Goal: Task Accomplishment & Management: Manage account settings

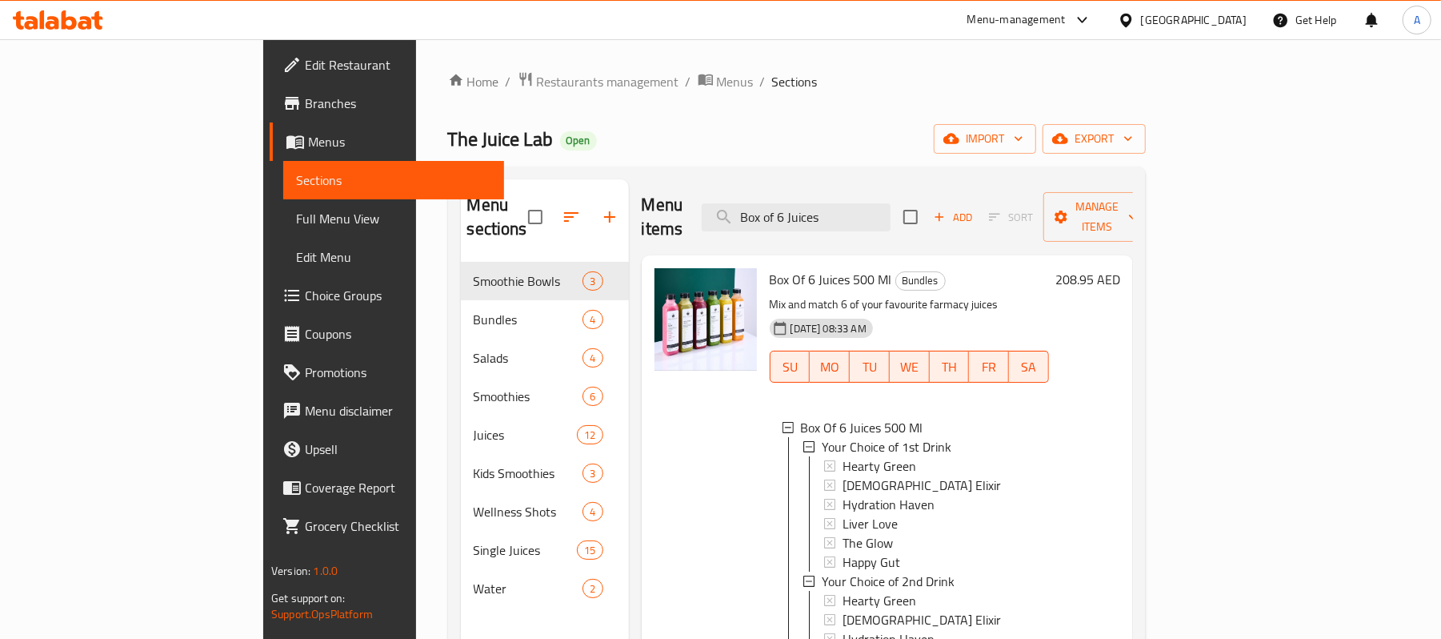
click at [1189, 22] on div "[GEOGRAPHIC_DATA]" at bounding box center [1194, 20] width 106 height 18
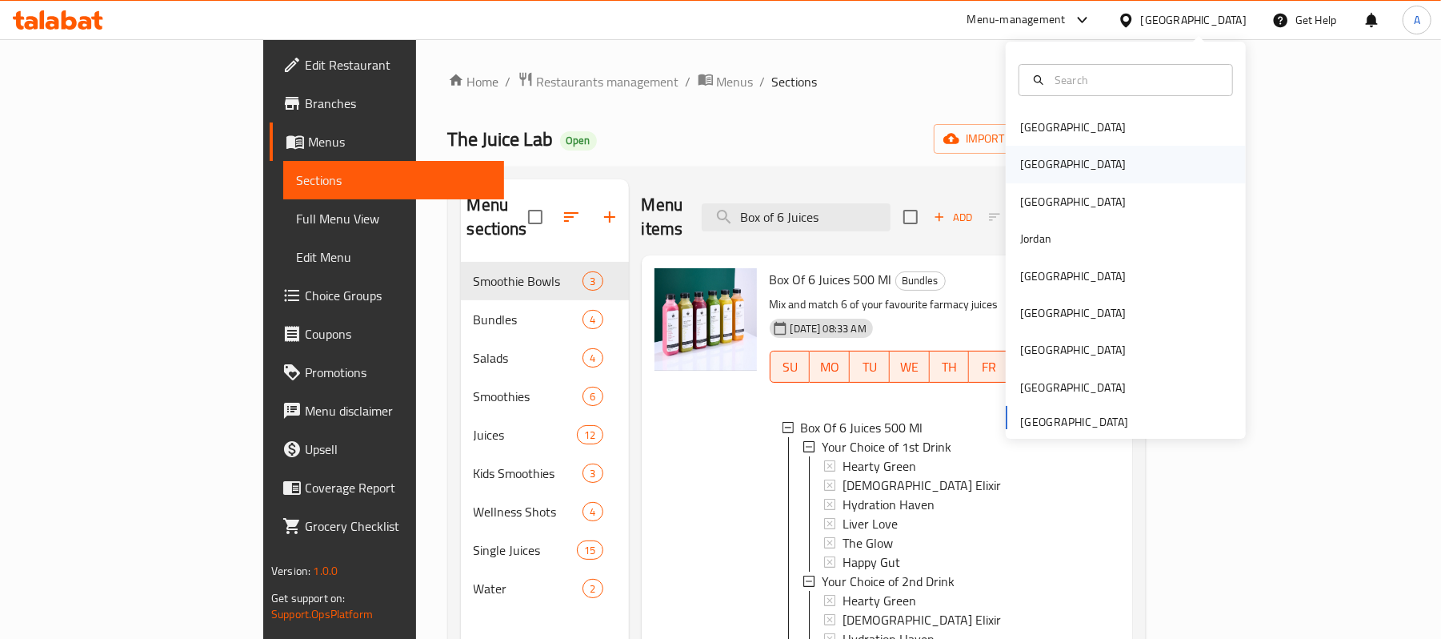
click at [1025, 167] on div "[GEOGRAPHIC_DATA]" at bounding box center [1073, 164] width 106 height 18
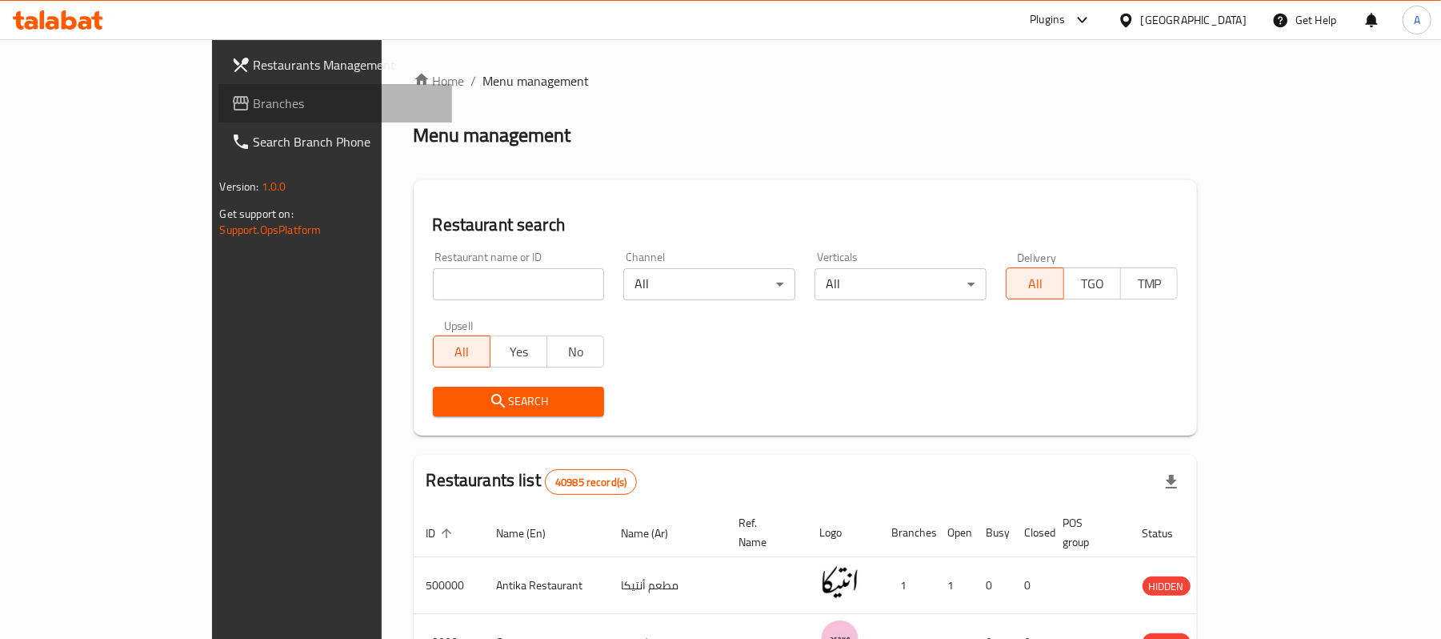
click at [254, 102] on span "Branches" at bounding box center [347, 103] width 186 height 19
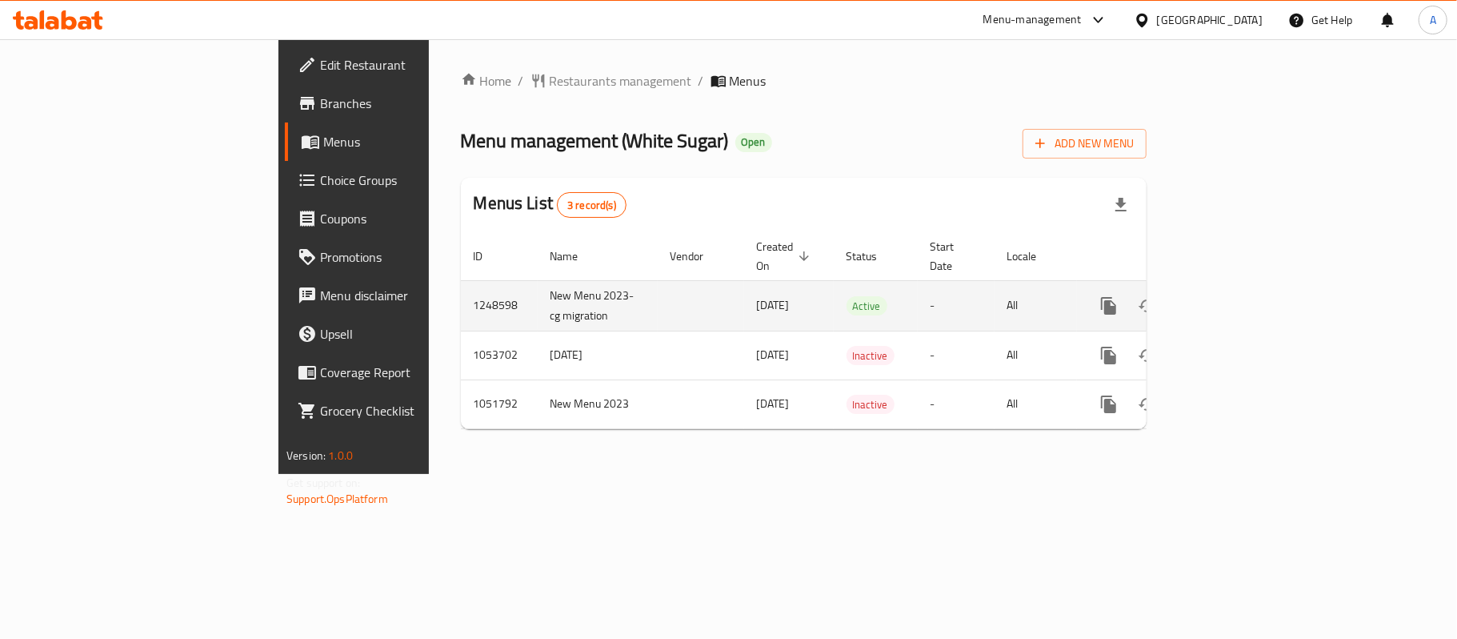
click at [1244, 291] on link "enhanced table" at bounding box center [1224, 306] width 38 height 38
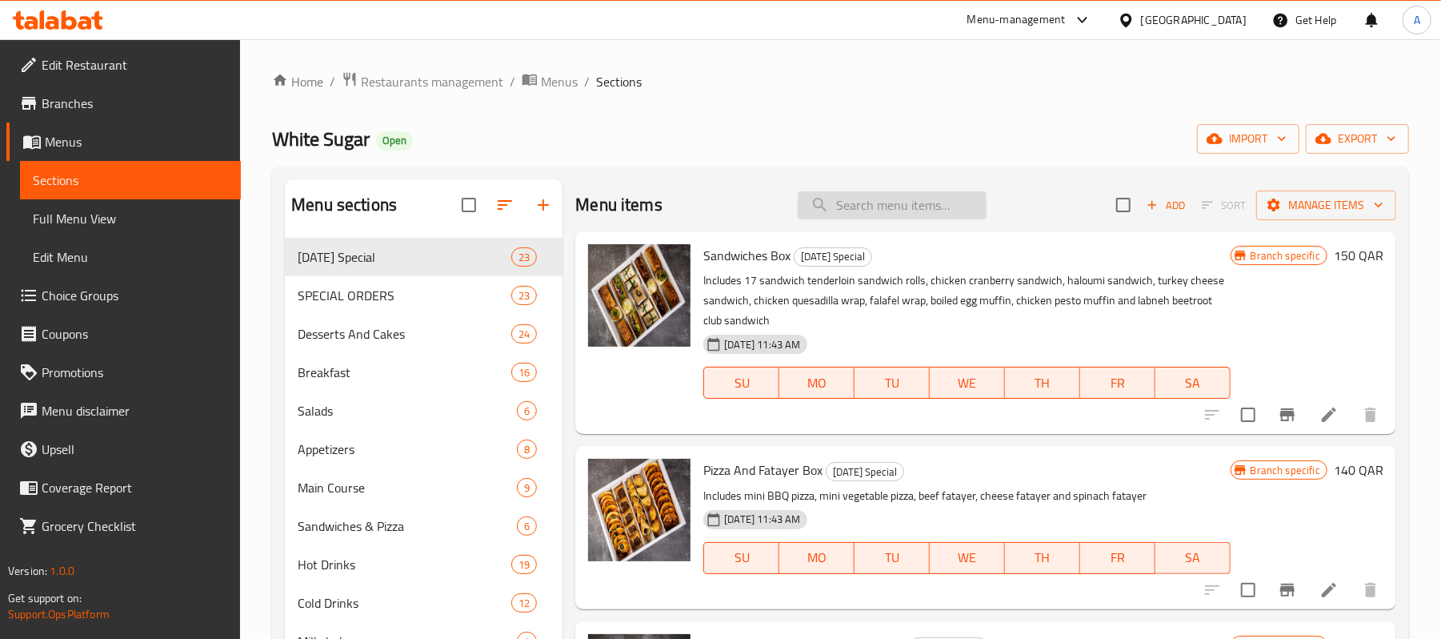
click at [904, 203] on input "search" at bounding box center [892, 205] width 189 height 28
paste input "Mango Pudding Pyrex"
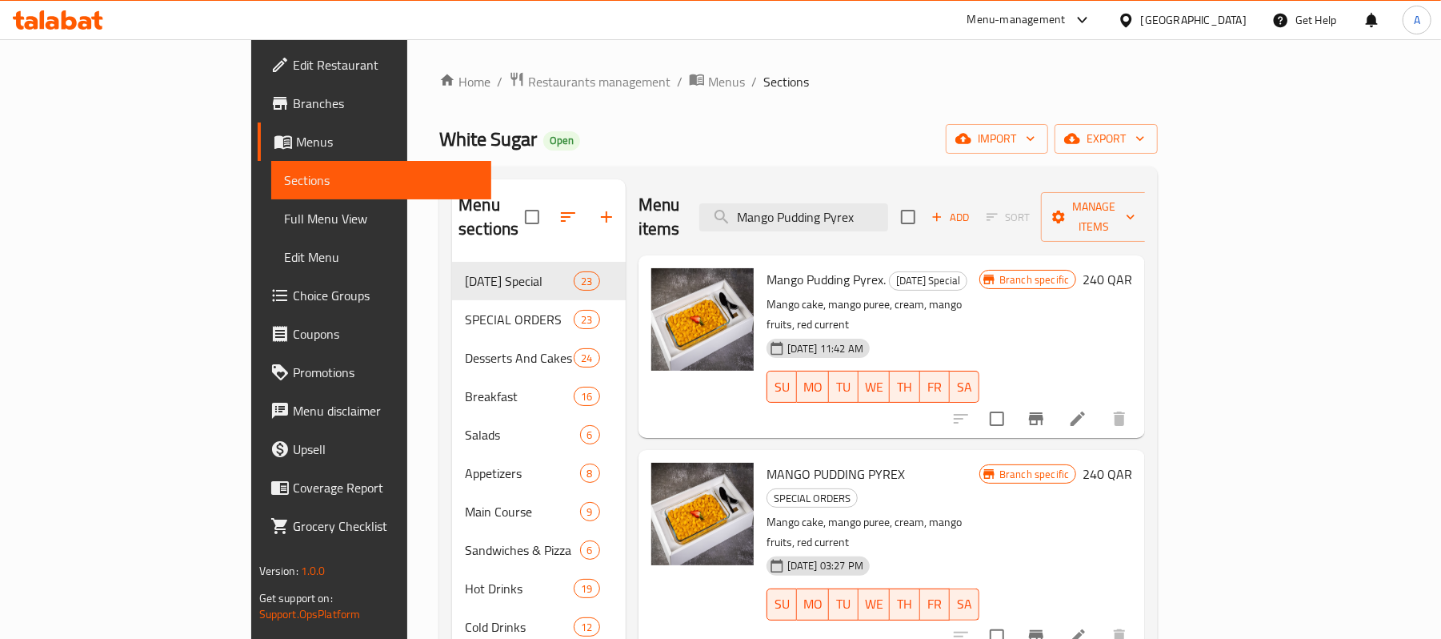
type input "Mango Pudding Pyrex"
click at [1046, 409] on icon "Branch-specific-item" at bounding box center [1036, 418] width 19 height 19
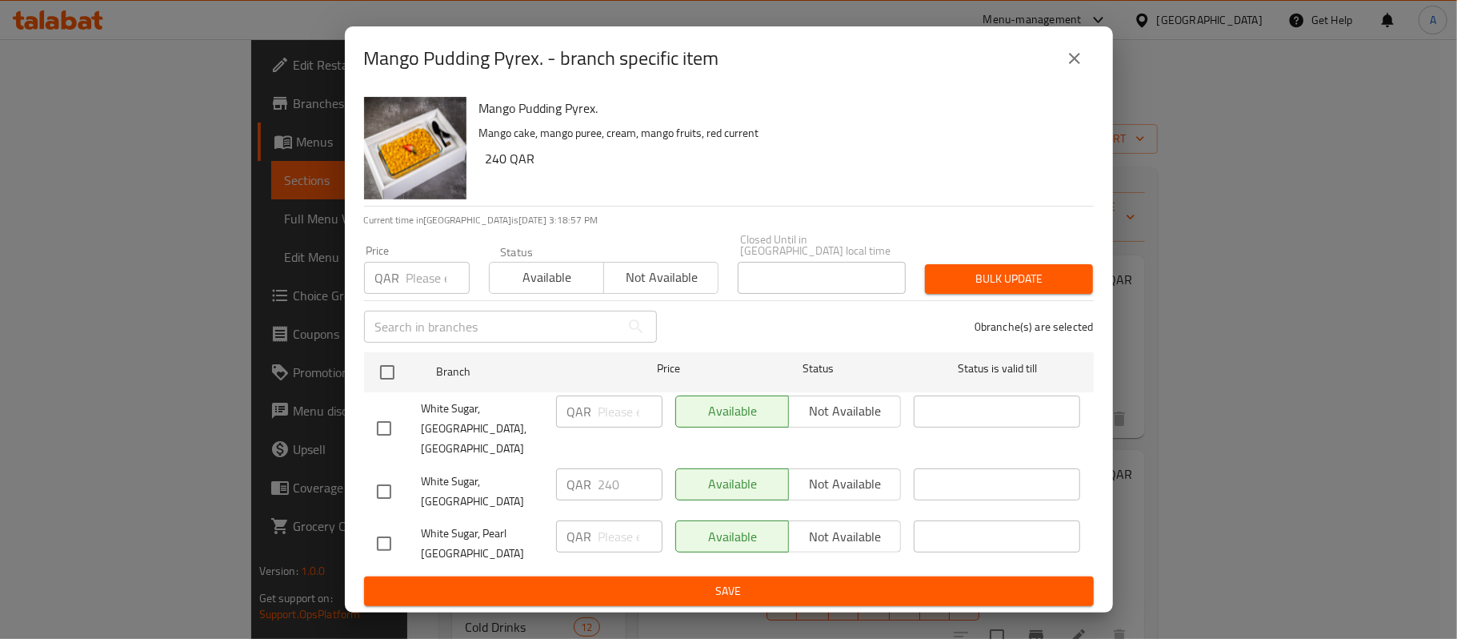
drag, startPoint x: 1064, startPoint y: 82, endPoint x: 1018, endPoint y: 311, distance: 233.6
click at [1065, 68] on icon "close" at bounding box center [1074, 58] width 19 height 19
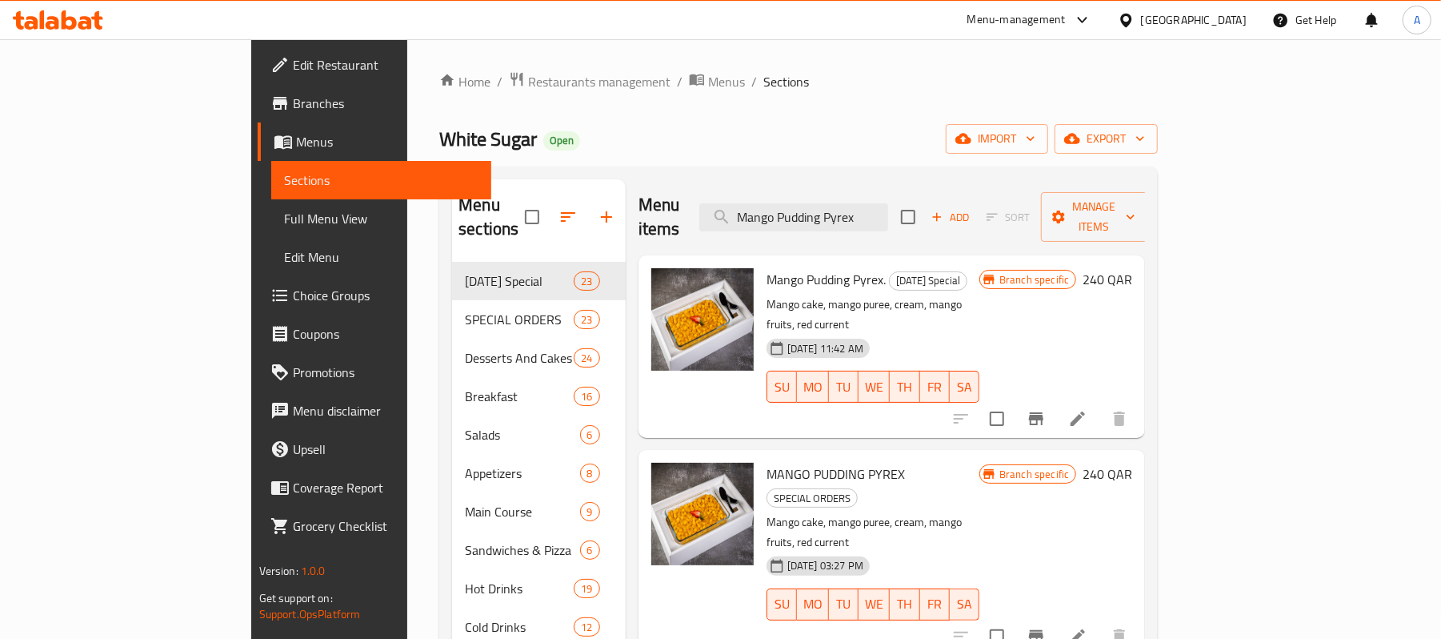
click at [1044, 630] on icon "Branch-specific-item" at bounding box center [1036, 636] width 14 height 13
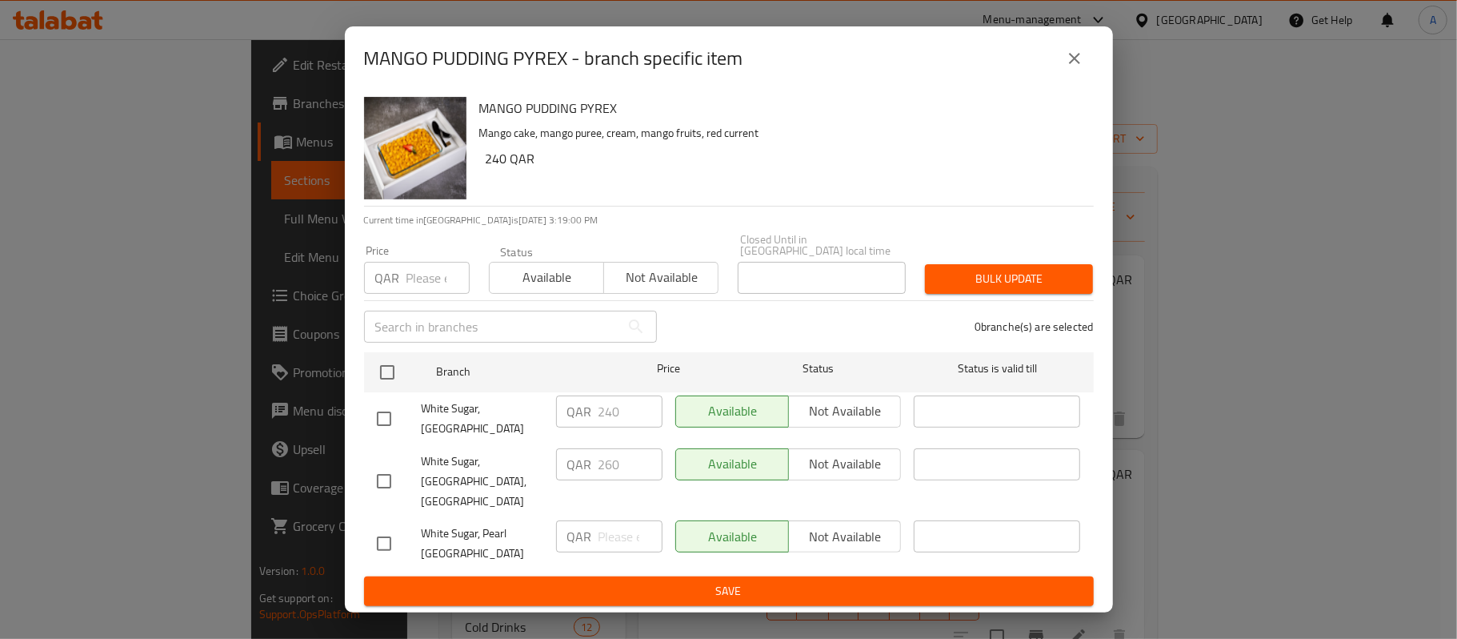
click at [383, 483] on input "checkbox" at bounding box center [384, 481] width 34 height 34
checkbox input "true"
click at [608, 480] on input "260" at bounding box center [631, 464] width 64 height 32
type input "240"
click at [651, 581] on span "Save" at bounding box center [729, 591] width 704 height 20
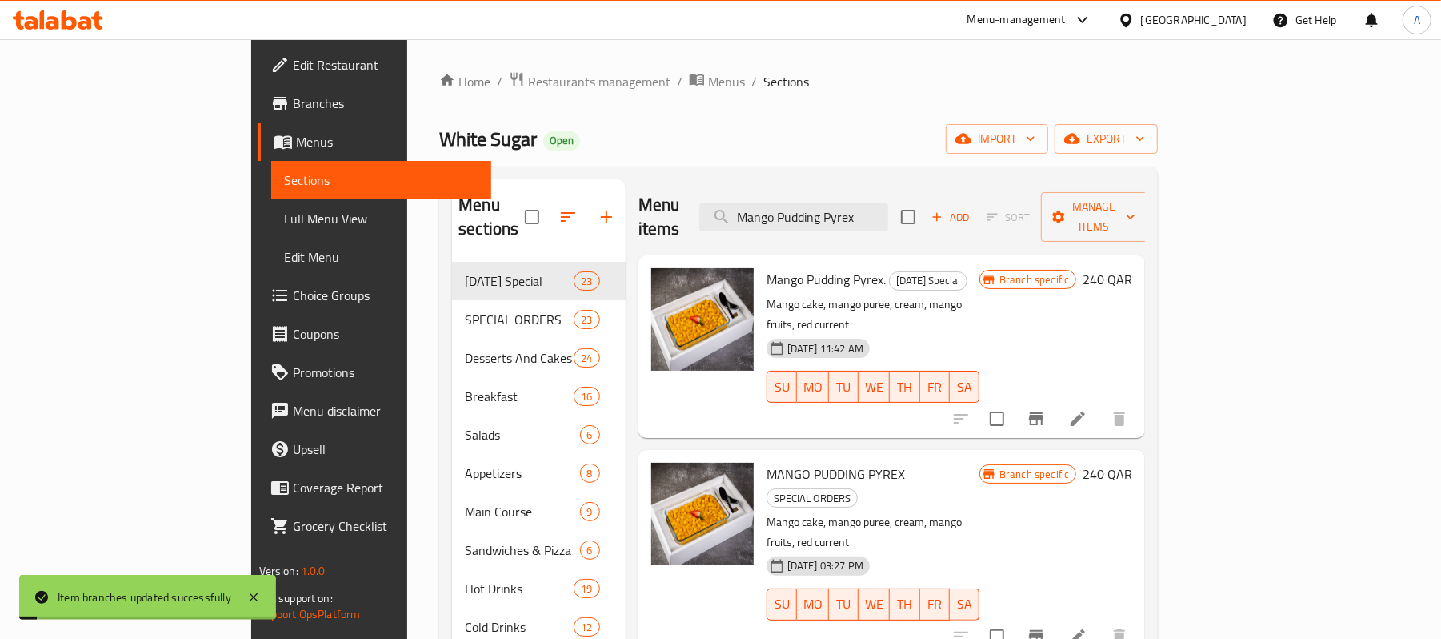
click at [1046, 627] on icon "Branch-specific-item" at bounding box center [1036, 636] width 19 height 19
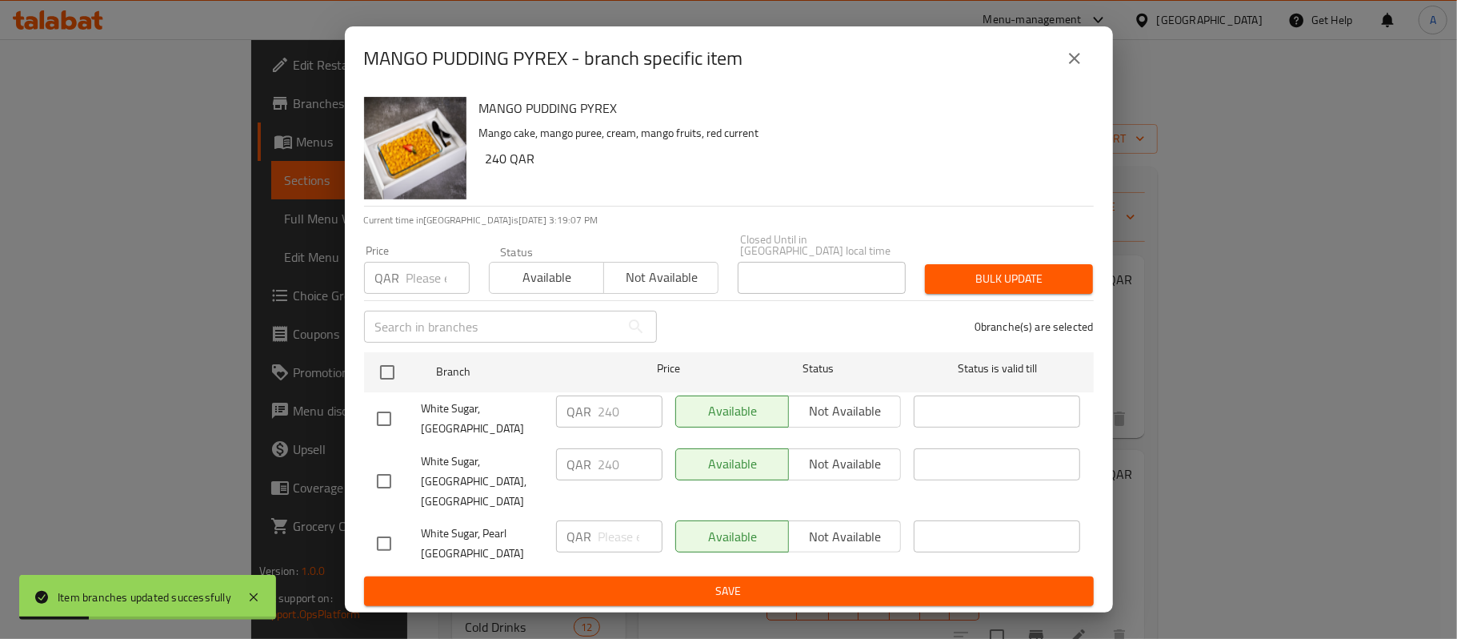
click at [1076, 64] on icon "close" at bounding box center [1074, 58] width 11 height 11
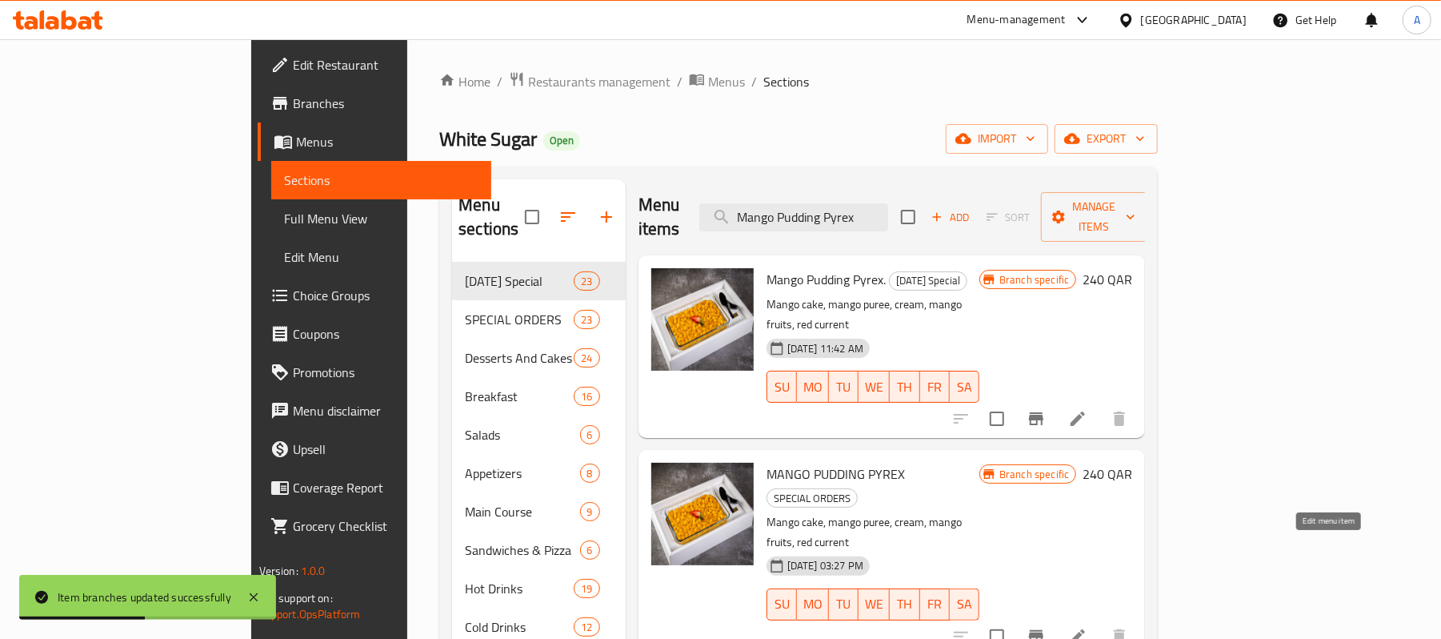
click at [1088, 627] on icon at bounding box center [1077, 636] width 19 height 19
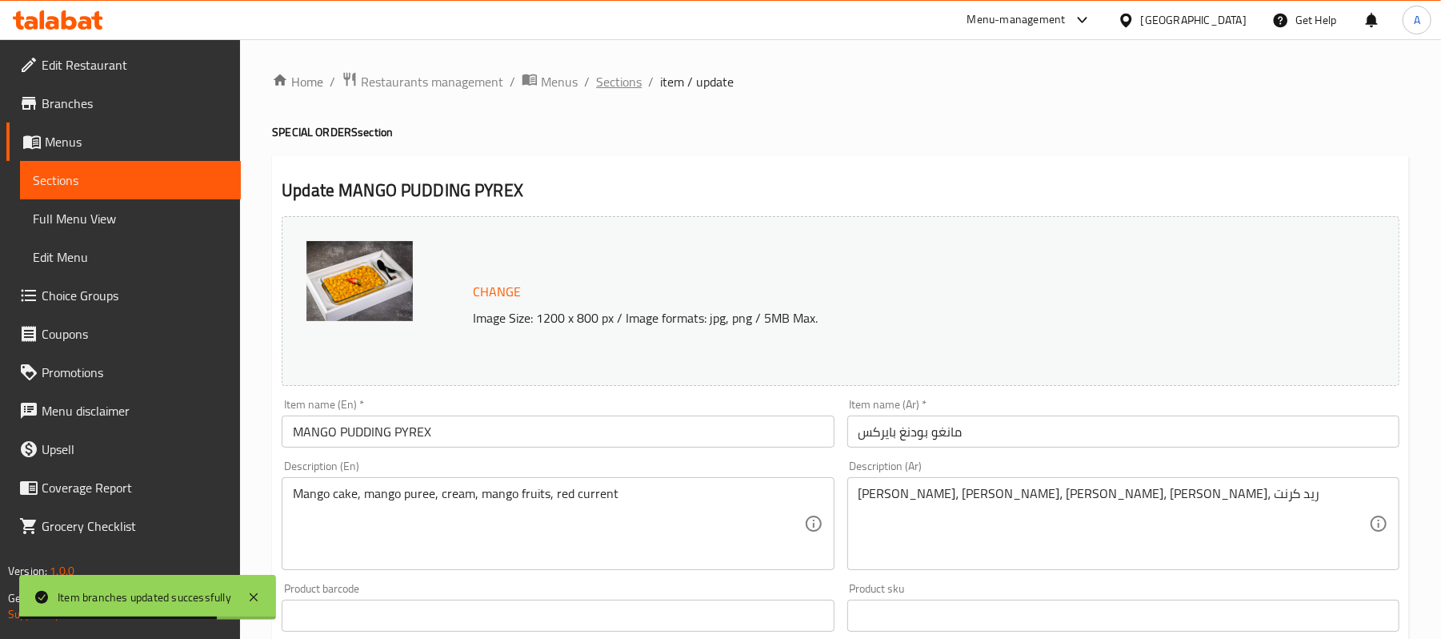
click at [606, 88] on span "Sections" at bounding box center [619, 81] width 46 height 19
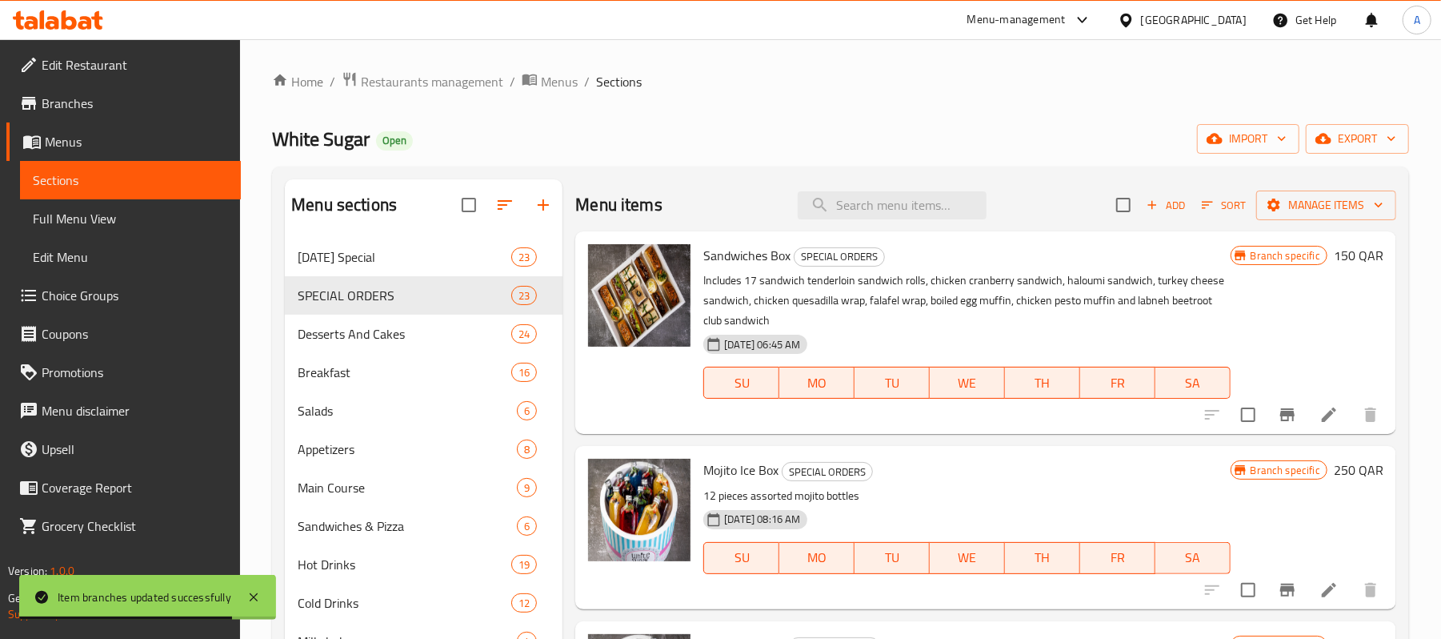
click at [1278, 419] on icon "Branch-specific-item" at bounding box center [1287, 414] width 19 height 19
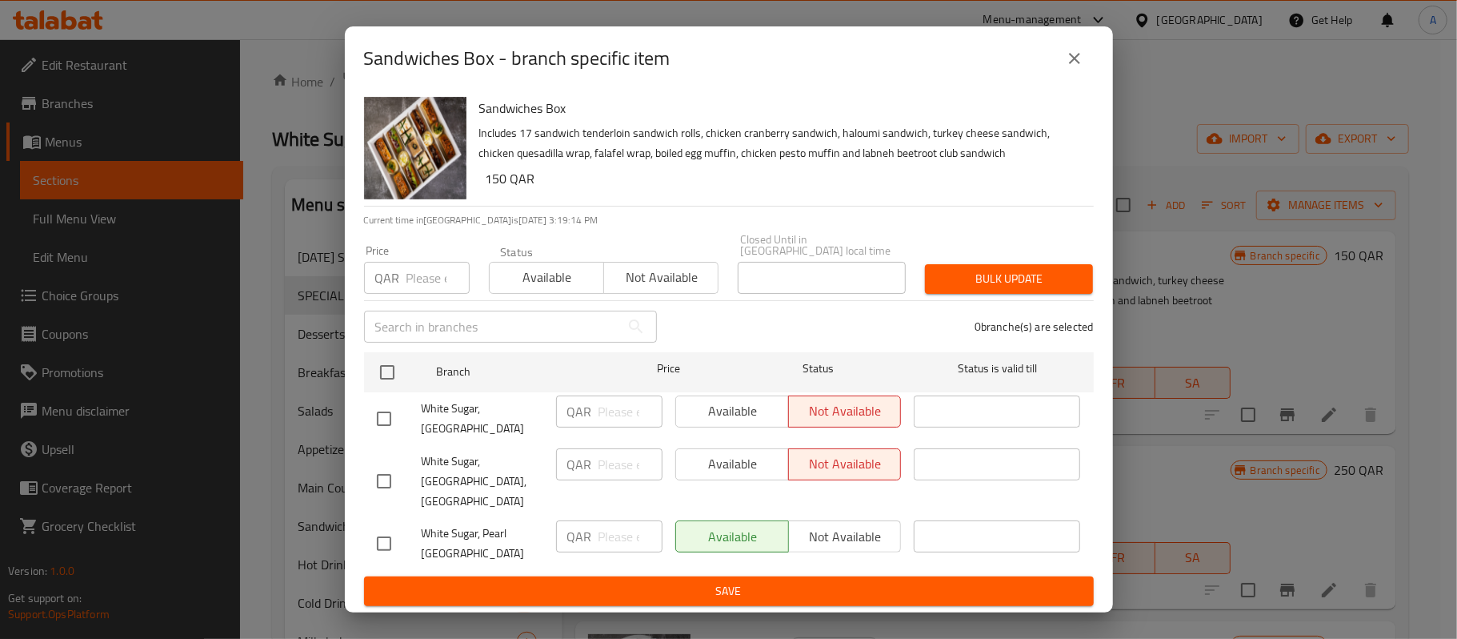
click at [1084, 74] on button "close" at bounding box center [1075, 58] width 38 height 38
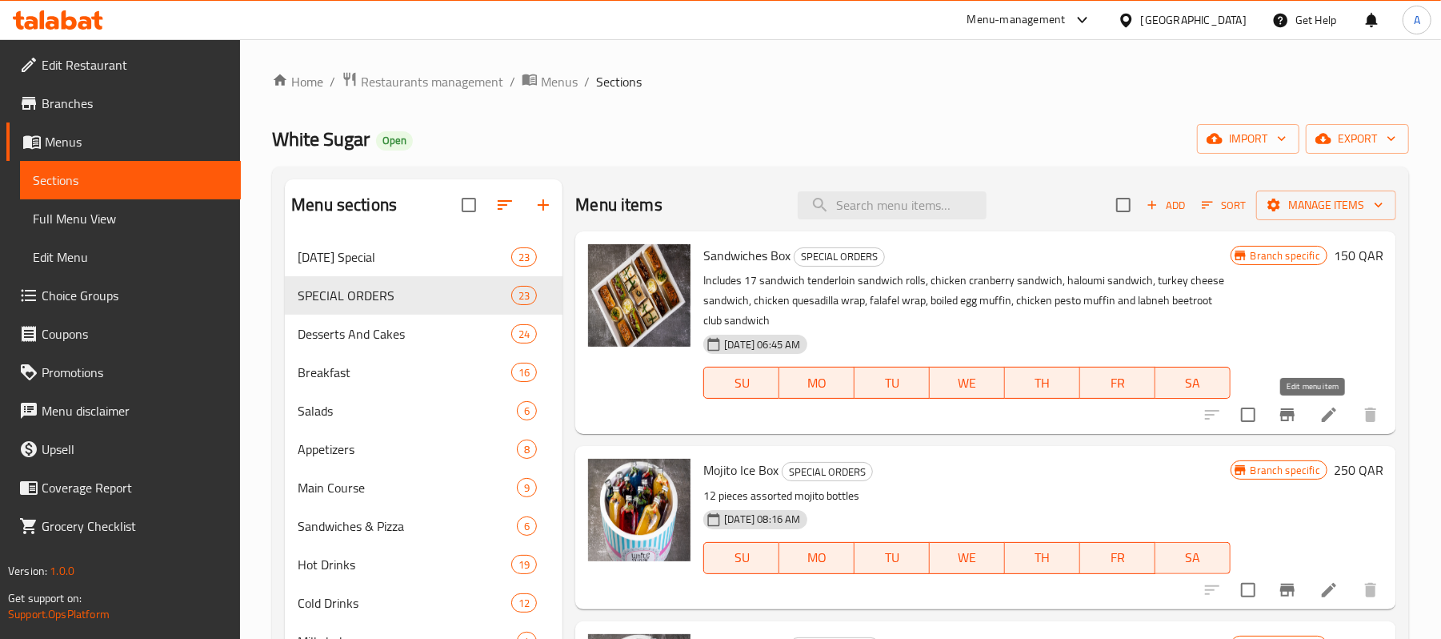
click at [1322, 419] on icon at bounding box center [1329, 414] width 14 height 14
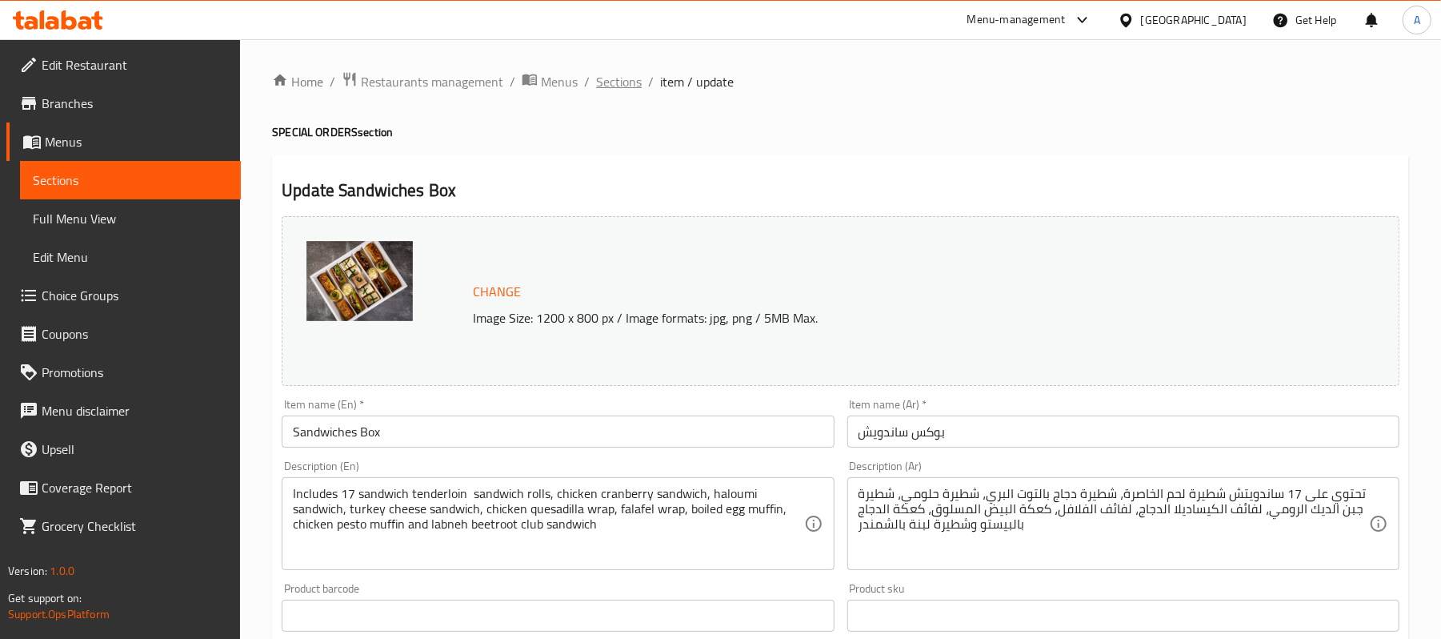
click at [634, 77] on span "Sections" at bounding box center [619, 81] width 46 height 19
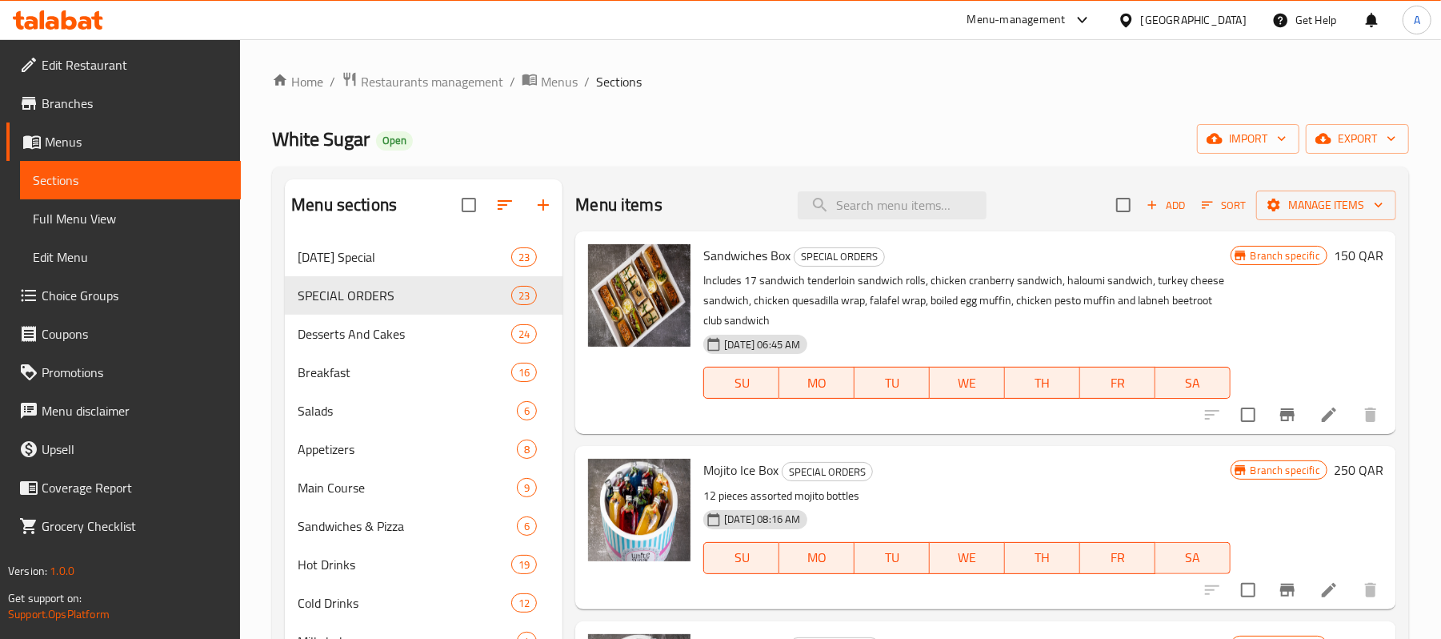
click at [840, 186] on div "Menu items Add Sort Manage items" at bounding box center [985, 205] width 821 height 52
click at [855, 195] on input "search" at bounding box center [892, 205] width 189 height 28
paste input "Mango Pudding Pyrex"
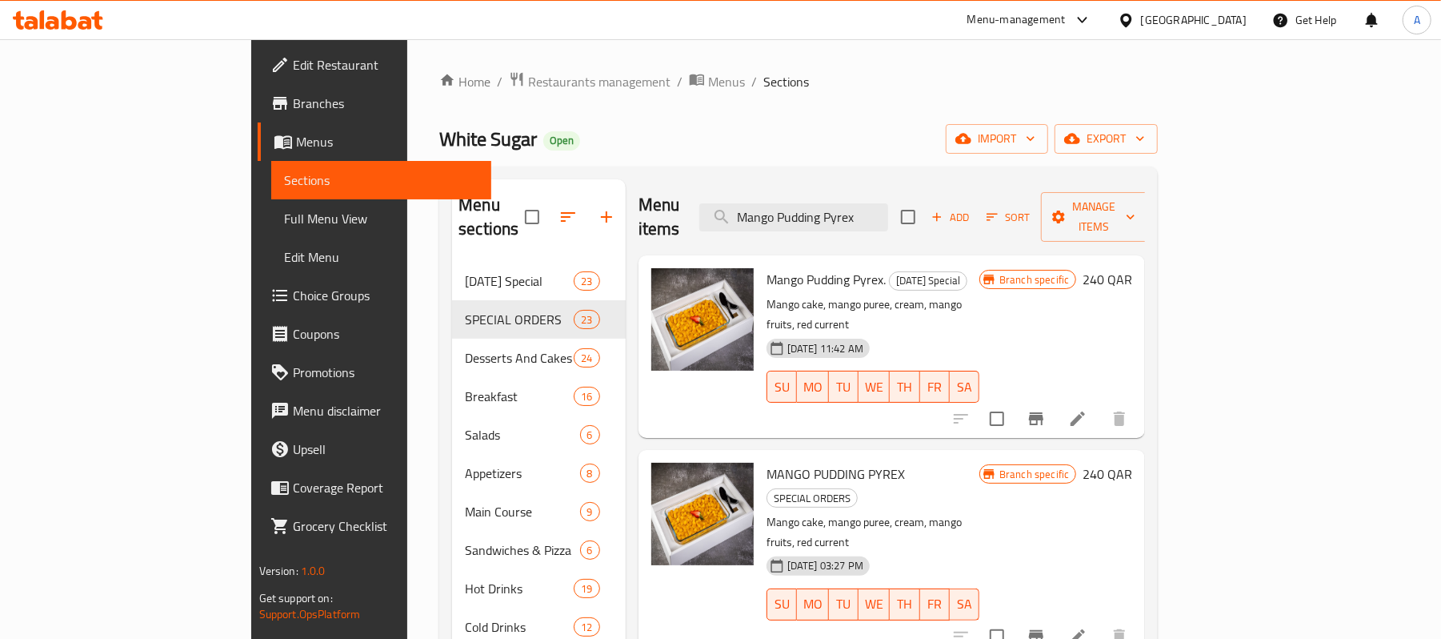
type input "Mango Pudding Pyrex"
click at [1044, 630] on icon "Branch-specific-item" at bounding box center [1036, 636] width 14 height 13
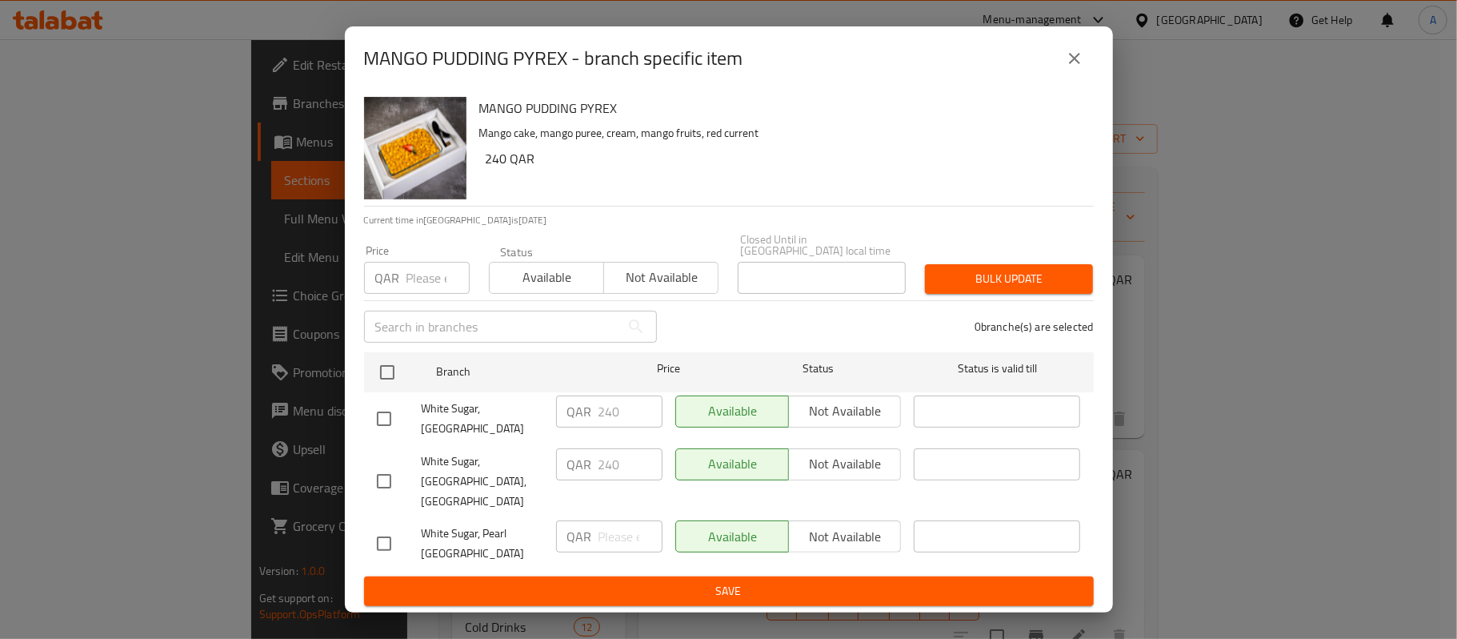
click at [1073, 64] on icon "close" at bounding box center [1074, 58] width 11 height 11
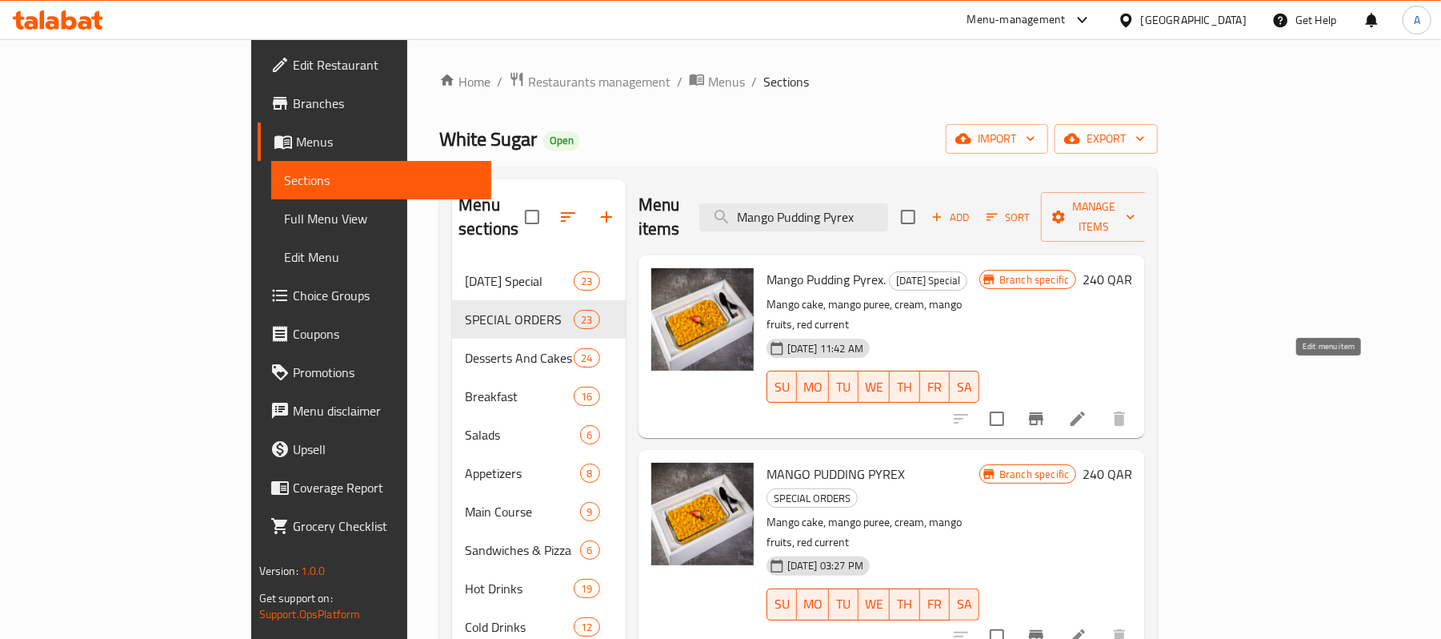
click at [1088, 409] on icon at bounding box center [1077, 418] width 19 height 19
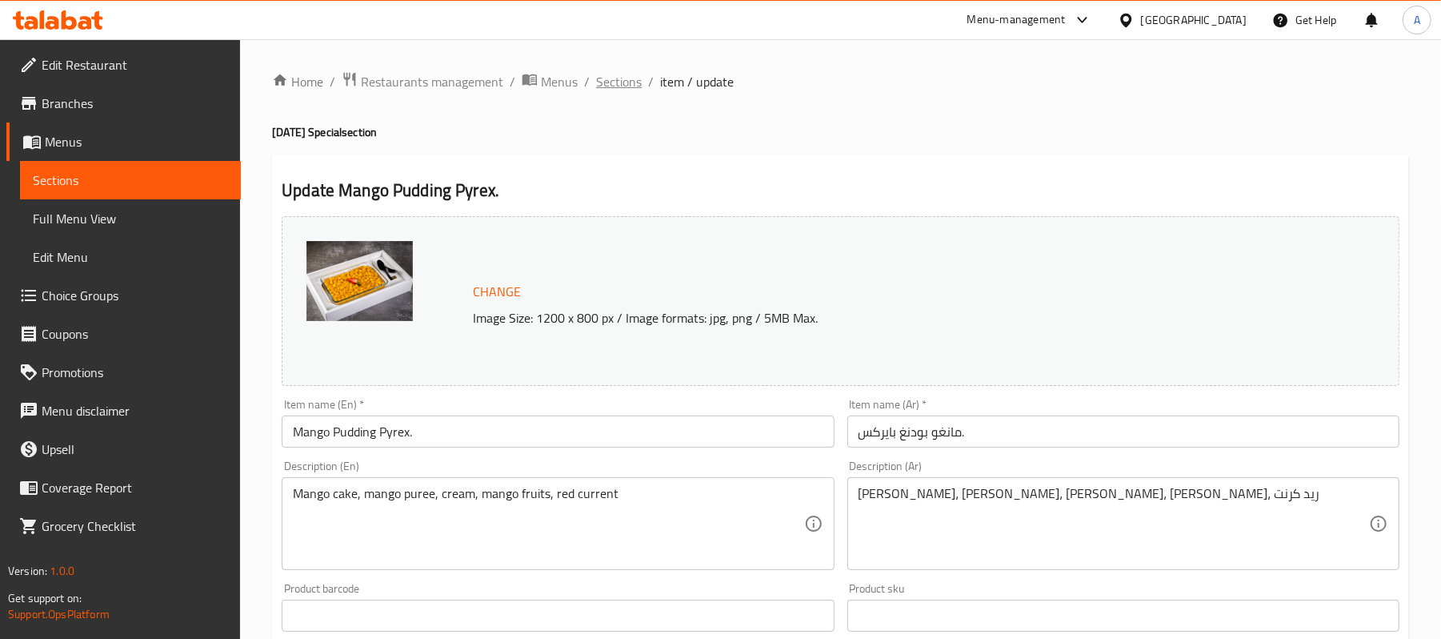
click at [628, 85] on span "Sections" at bounding box center [619, 81] width 46 height 19
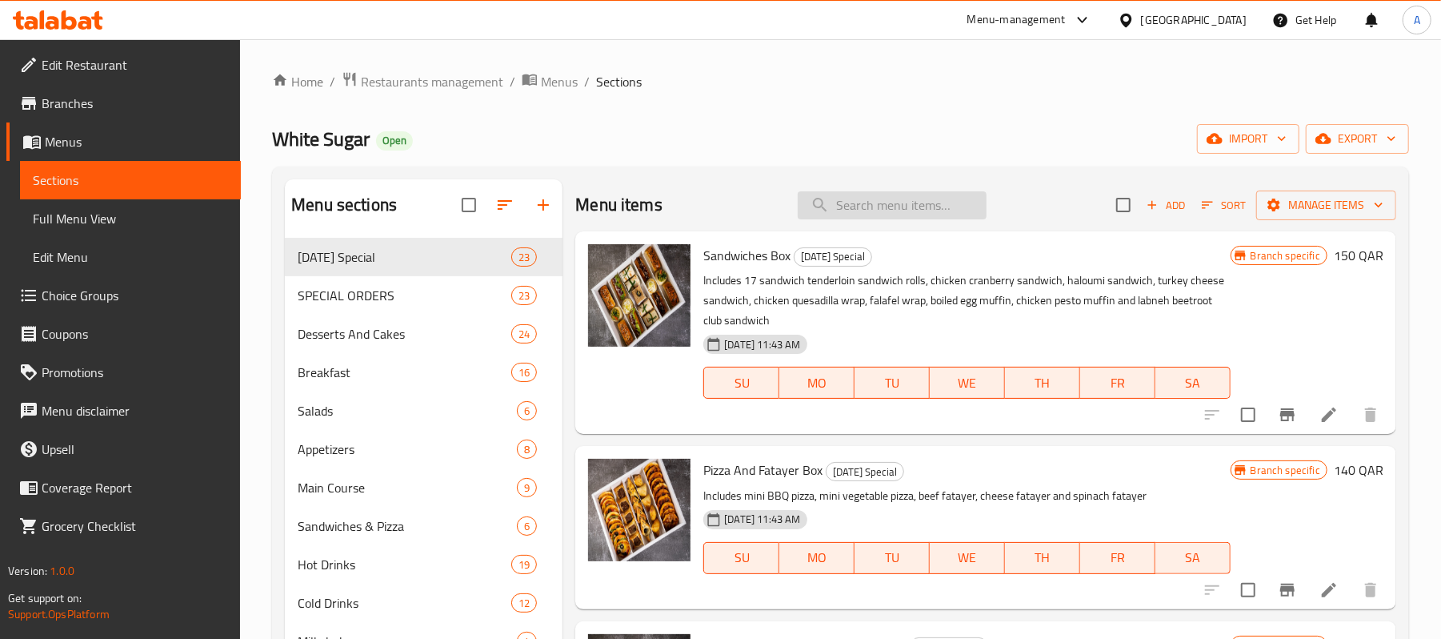
click at [858, 214] on input "search" at bounding box center [892, 205] width 189 height 28
paste input "Mango Pudding Pyrex"
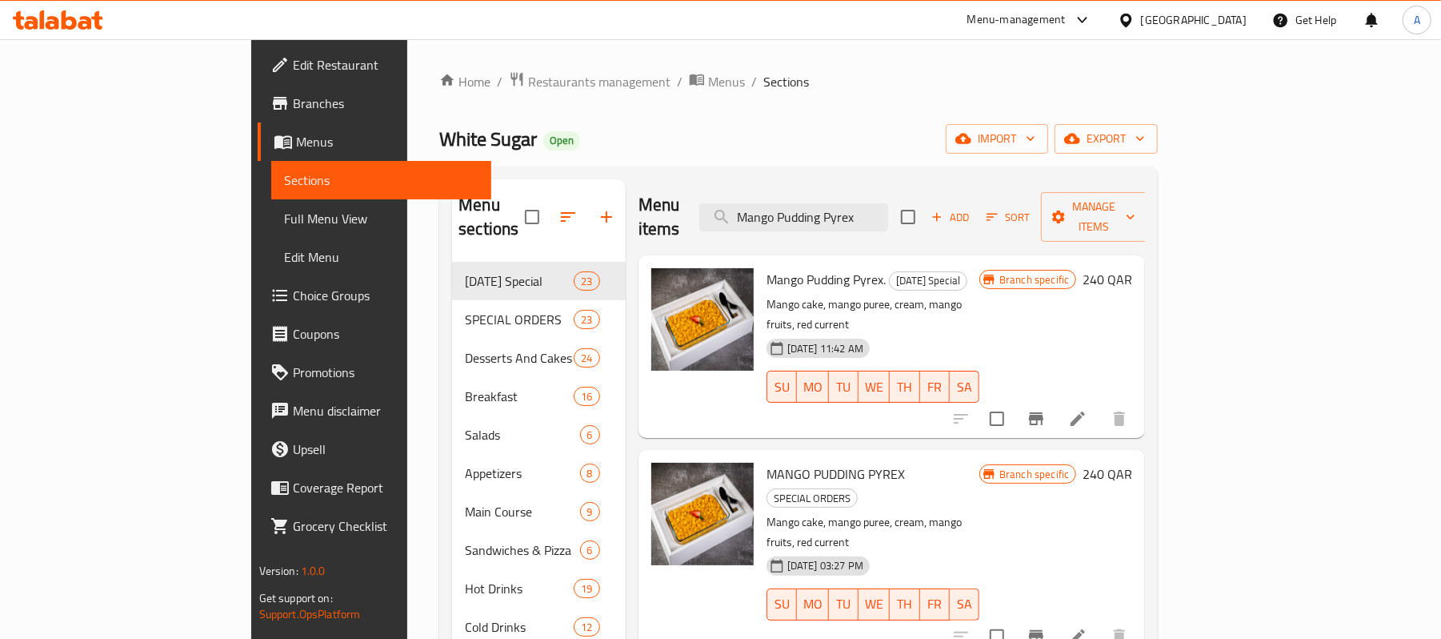
type input "Mango Pudding Pyrex"
click at [1046, 409] on icon "Branch-specific-item" at bounding box center [1036, 418] width 19 height 19
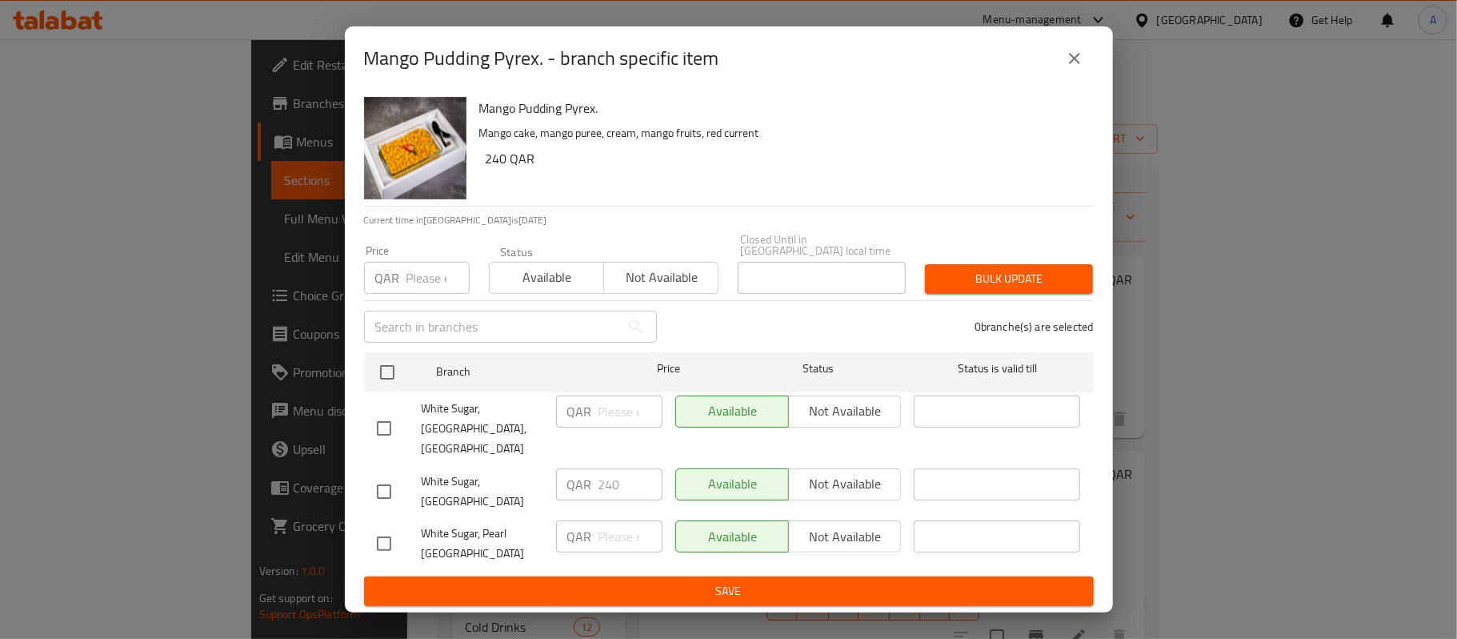
click at [1073, 64] on icon "close" at bounding box center [1074, 58] width 11 height 11
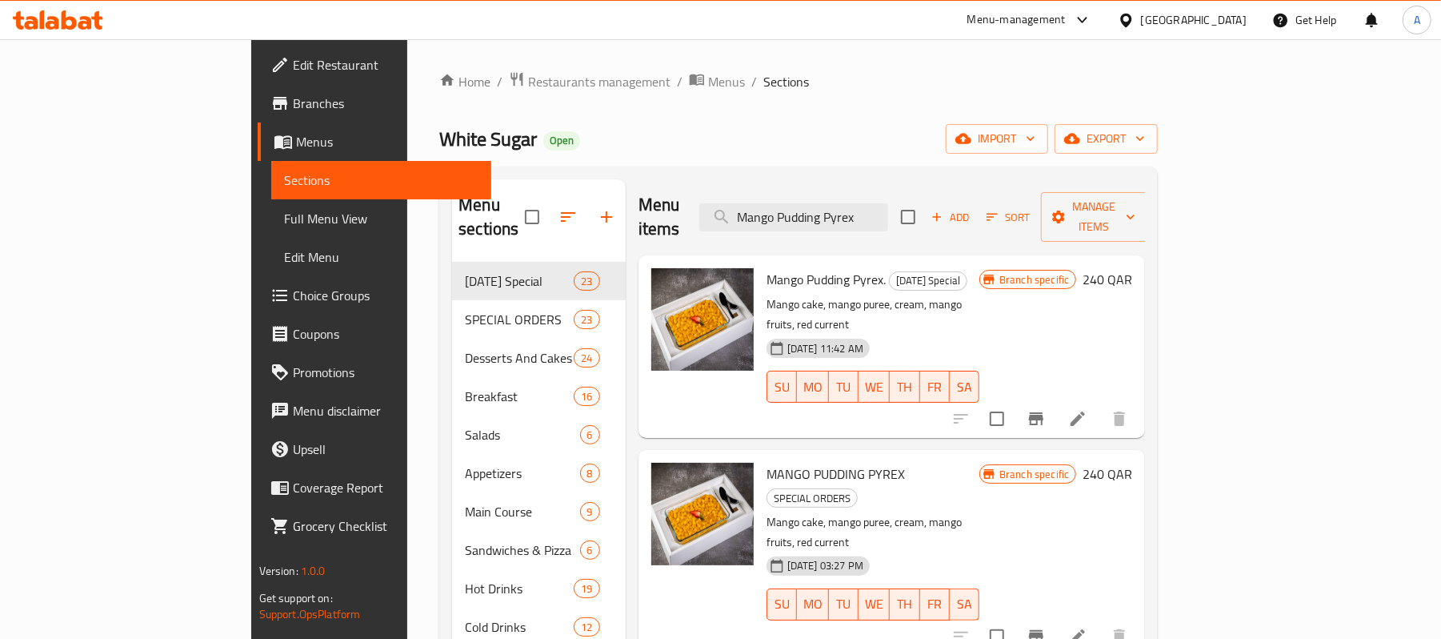
click at [293, 102] on span "Branches" at bounding box center [386, 103] width 186 height 19
